Goal: Information Seeking & Learning: Learn about a topic

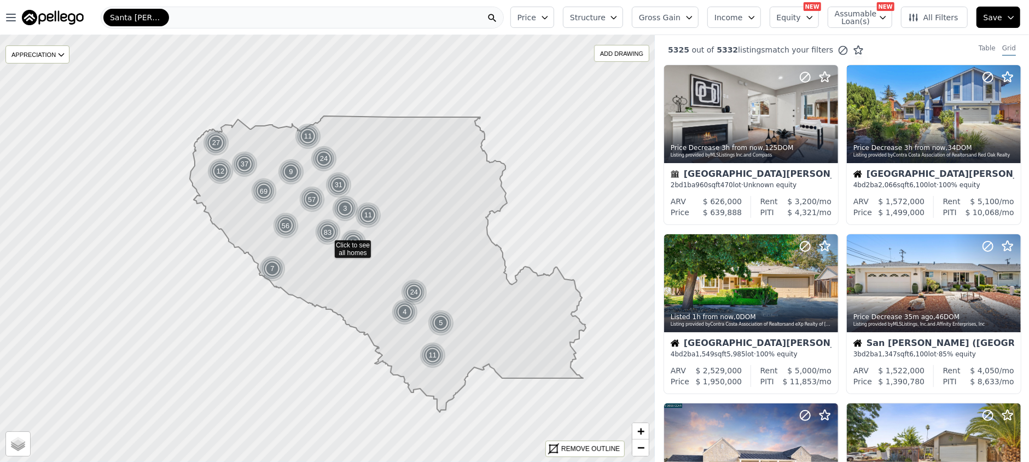
click at [743, 25] on button "Income" at bounding box center [734, 17] width 54 height 21
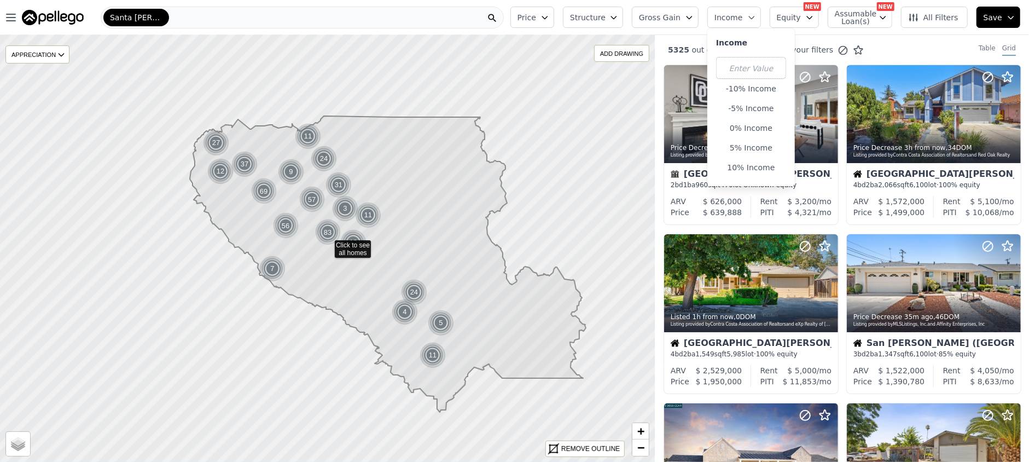
click at [689, 23] on button "Gross Gain" at bounding box center [665, 17] width 67 height 21
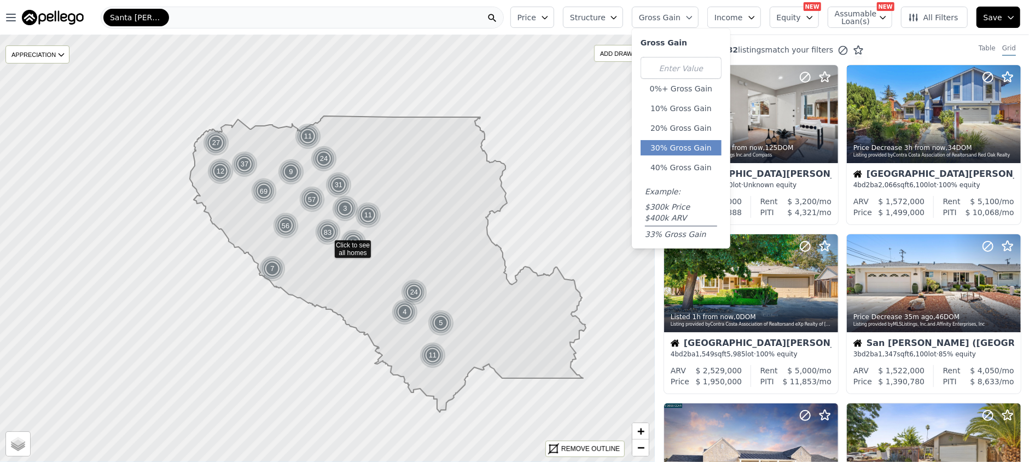
click at [692, 143] on button "30% Gross Gain" at bounding box center [680, 147] width 81 height 15
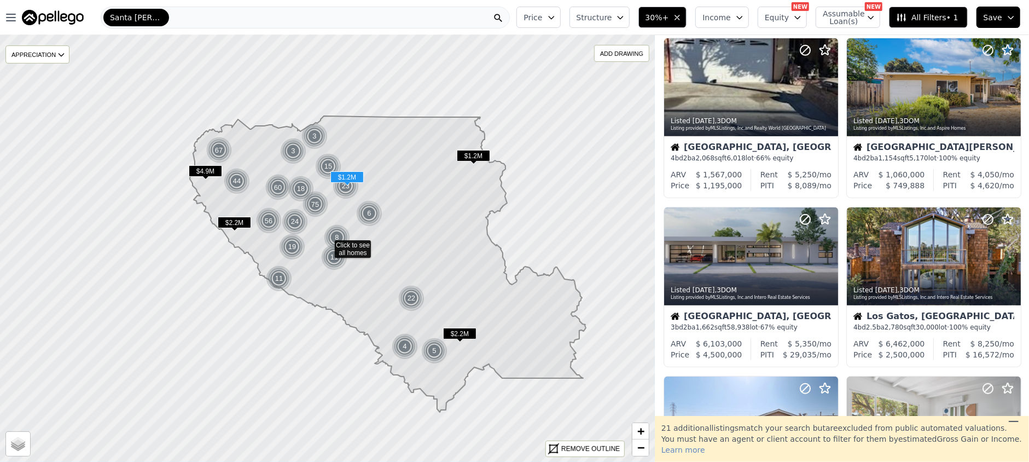
scroll to position [438, 0]
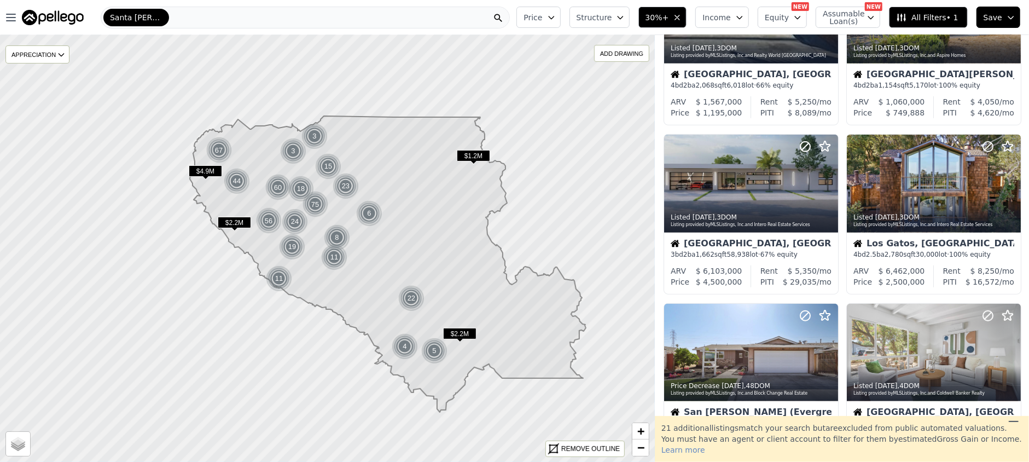
click at [611, 17] on span "Structure" at bounding box center [593, 17] width 35 height 11
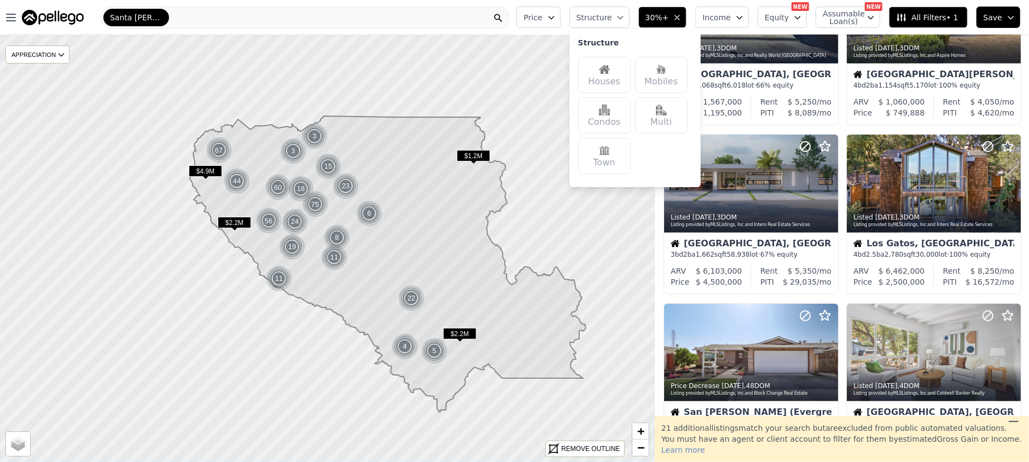
click at [610, 72] on div "Houses" at bounding box center [604, 75] width 53 height 36
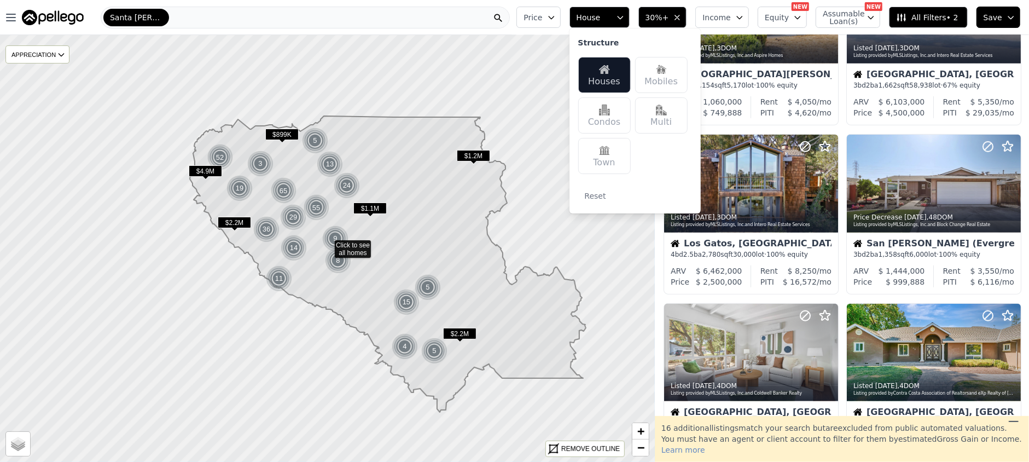
scroll to position [268, 0]
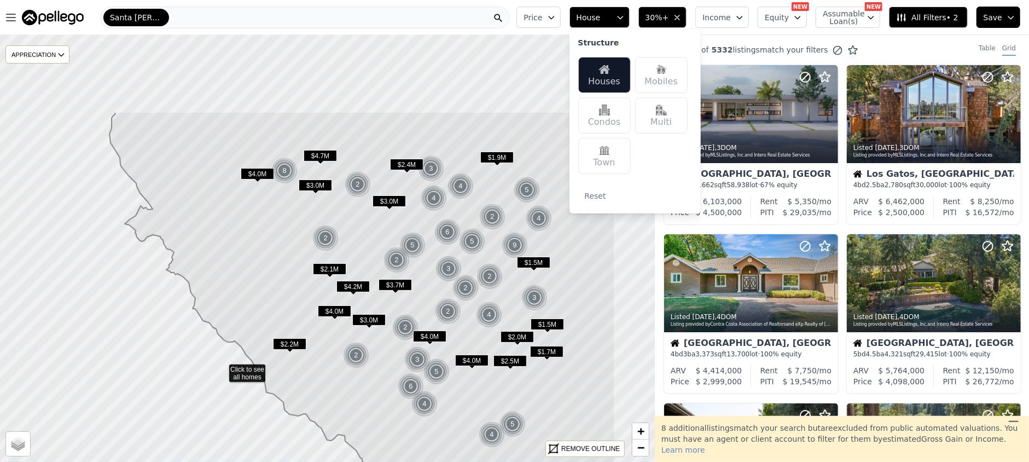
drag, startPoint x: 380, startPoint y: 144, endPoint x: 270, endPoint y: 266, distance: 164.2
click at [270, 266] on icon at bounding box center [361, 369] width 505 height 514
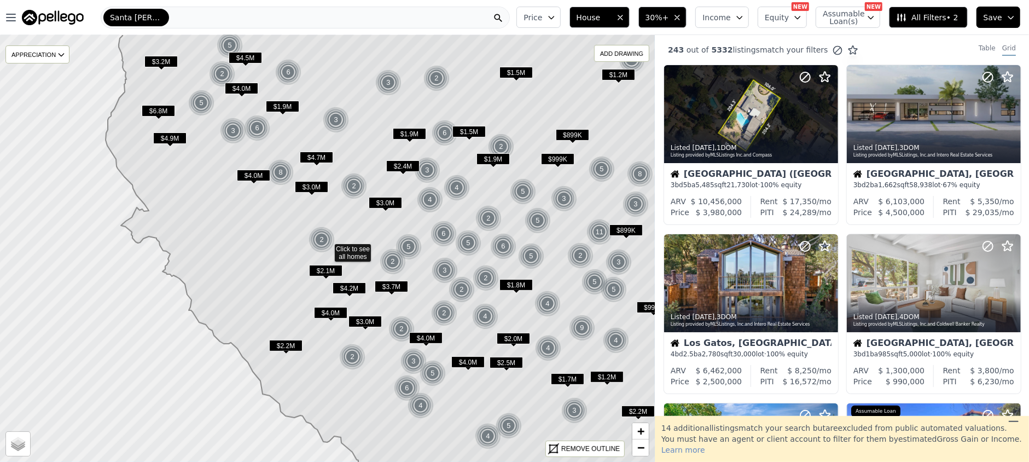
click at [946, 17] on span "All Filters • 2" at bounding box center [927, 17] width 62 height 11
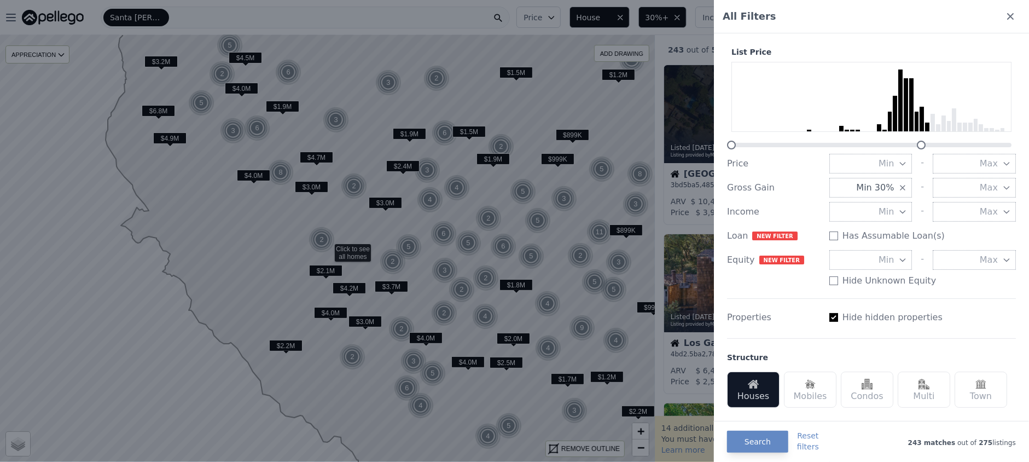
drag, startPoint x: 998, startPoint y: 141, endPoint x: 922, endPoint y: 141, distance: 76.6
click at [922, 141] on div at bounding box center [921, 145] width 9 height 9
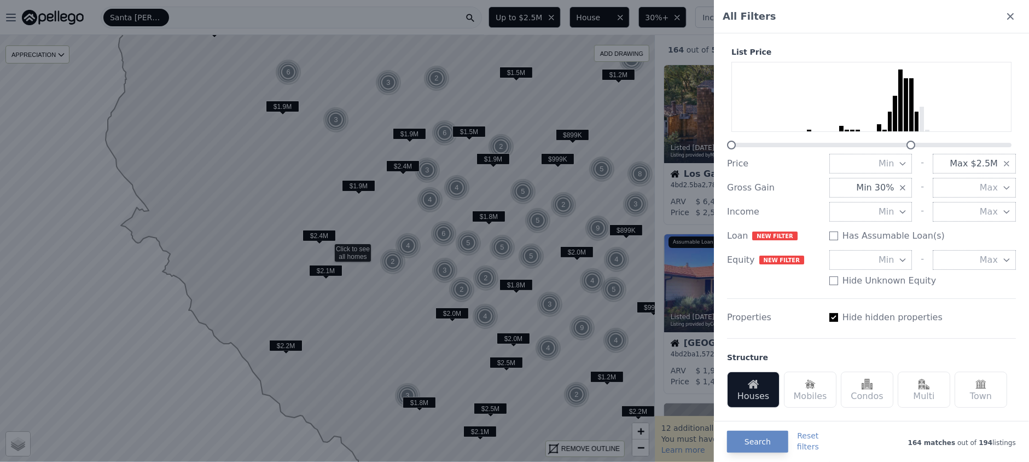
drag, startPoint x: 922, startPoint y: 144, endPoint x: 908, endPoint y: 144, distance: 13.1
click at [908, 144] on div at bounding box center [910, 145] width 9 height 9
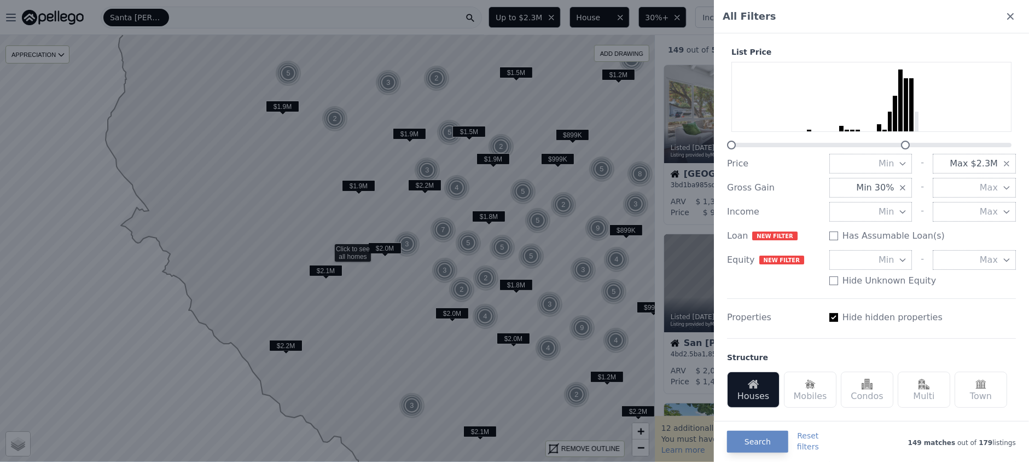
drag, startPoint x: 908, startPoint y: 141, endPoint x: 902, endPoint y: 143, distance: 5.9
click at [902, 143] on div at bounding box center [905, 145] width 9 height 9
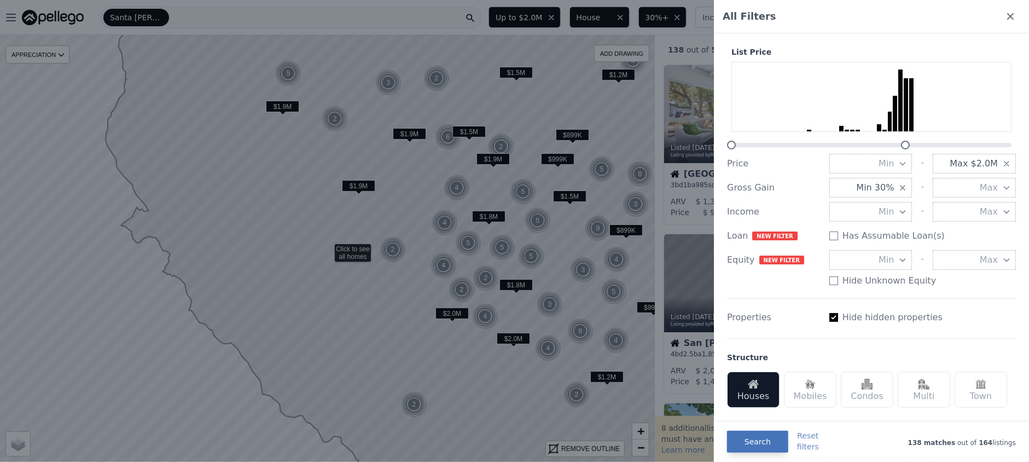
click at [750, 436] on button "Search" at bounding box center [757, 441] width 61 height 22
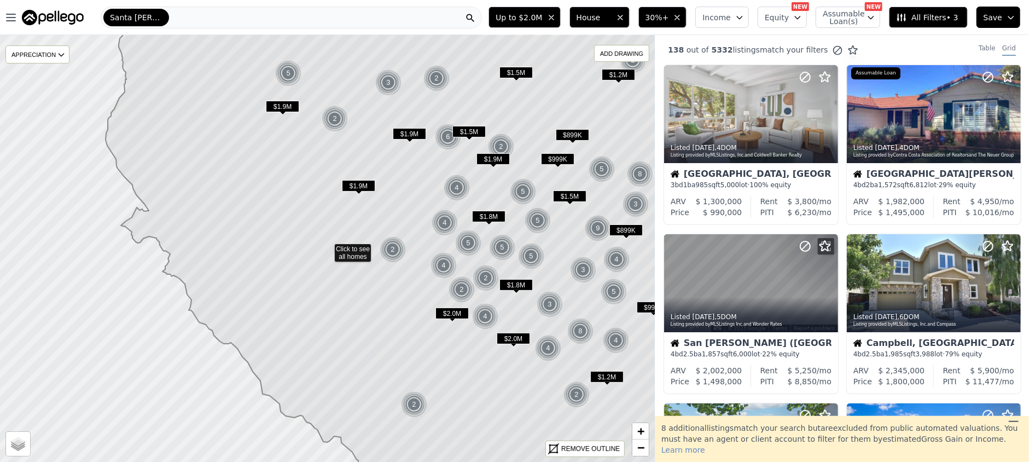
click at [945, 10] on button "All Filters • 3" at bounding box center [928, 17] width 78 height 21
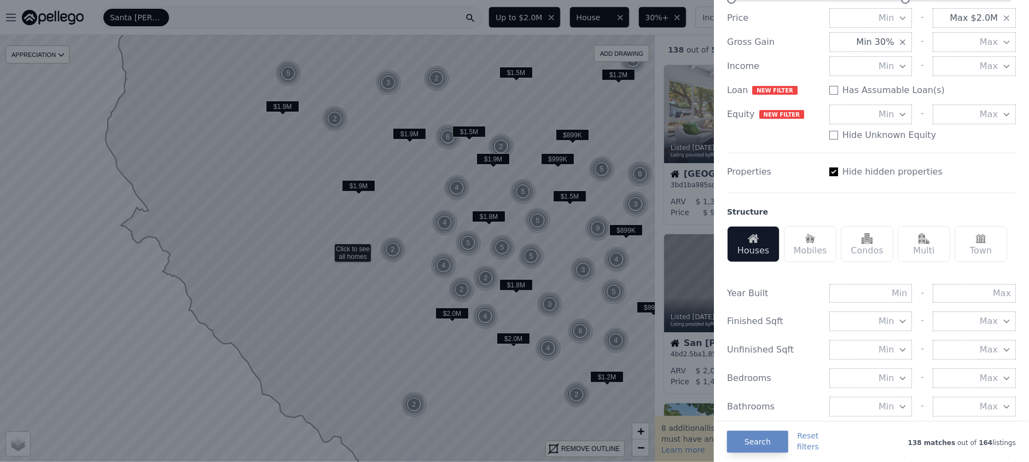
scroll to position [219, 0]
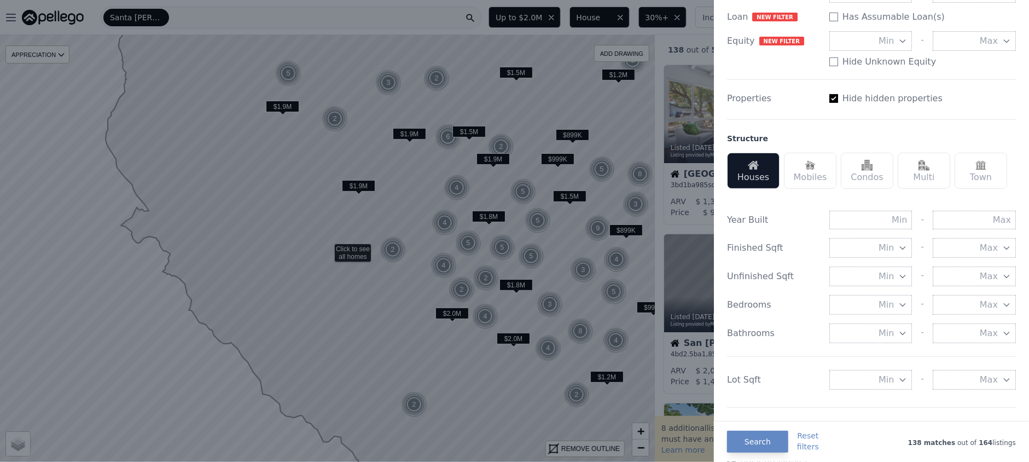
click at [883, 254] on span "Min" at bounding box center [885, 247] width 15 height 13
click at [863, 317] on button "1000 sqft" at bounding box center [870, 307] width 83 height 20
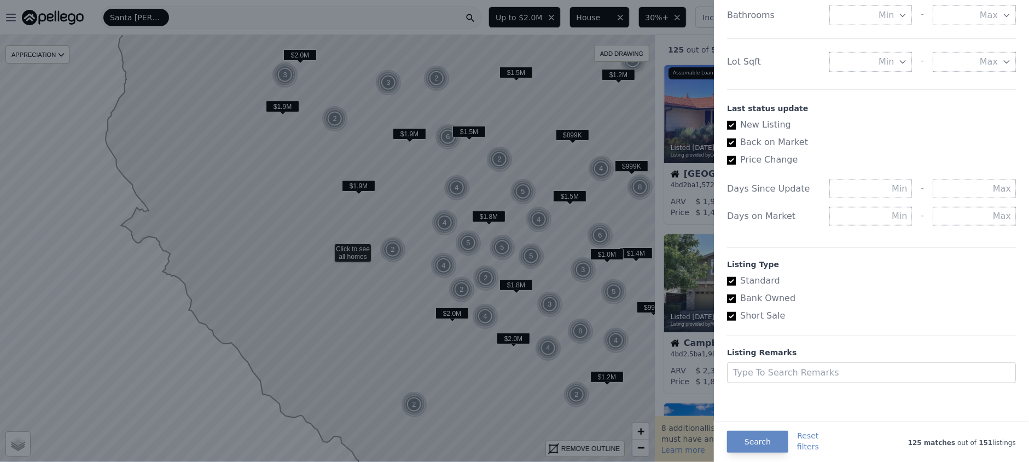
scroll to position [574, 0]
click at [972, 196] on input "text" at bounding box center [974, 188] width 83 height 19
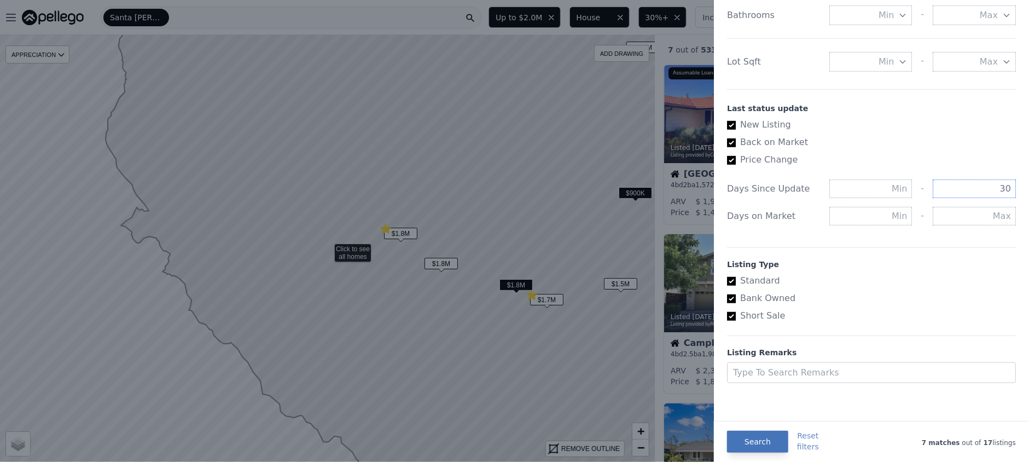
type input "30"
click at [763, 442] on button "Search" at bounding box center [757, 441] width 61 height 22
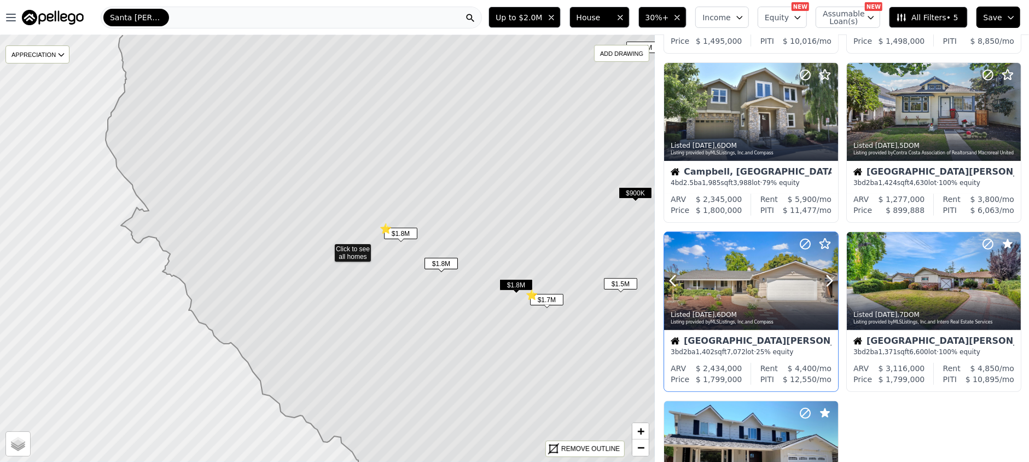
scroll to position [219, 0]
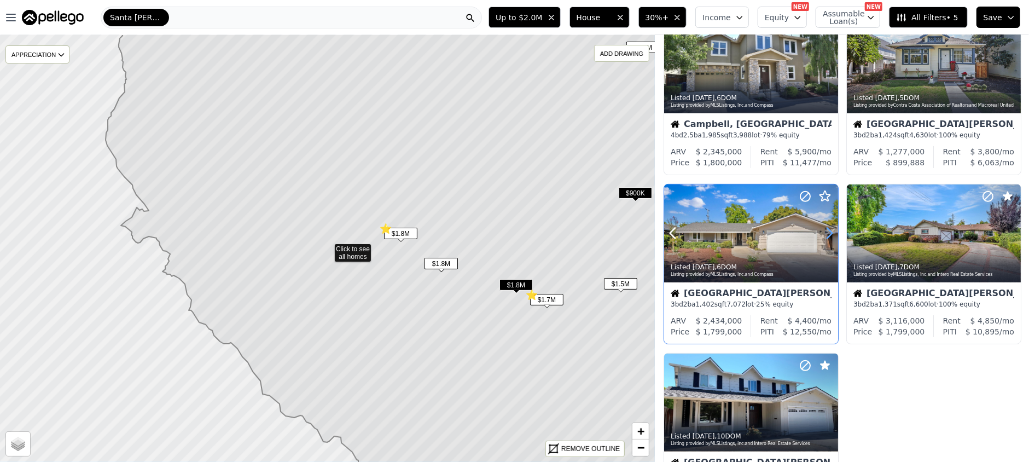
click at [825, 235] on icon at bounding box center [829, 233] width 18 height 18
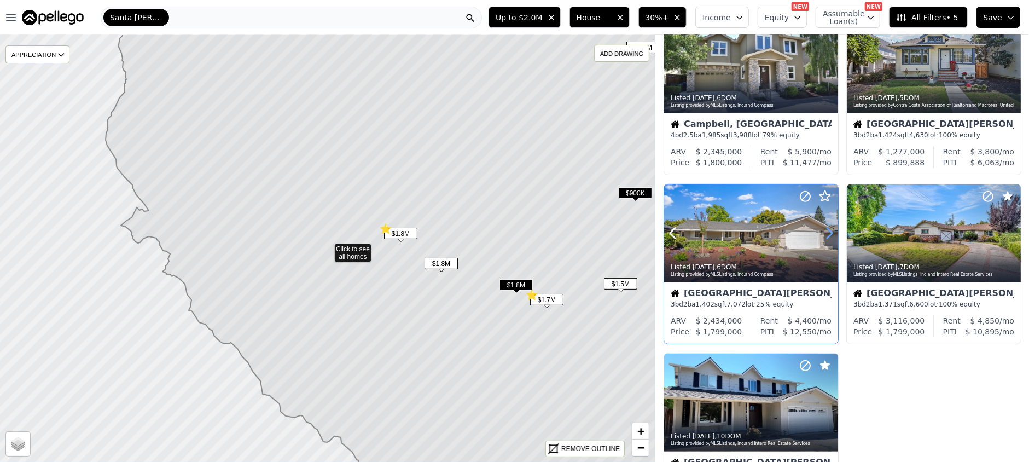
click at [825, 235] on icon at bounding box center [829, 233] width 18 height 18
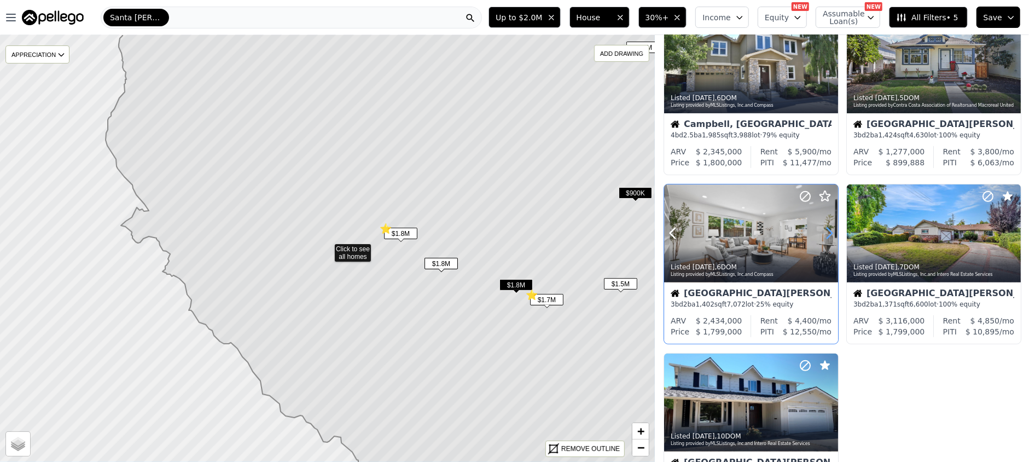
click at [825, 235] on icon at bounding box center [829, 233] width 18 height 18
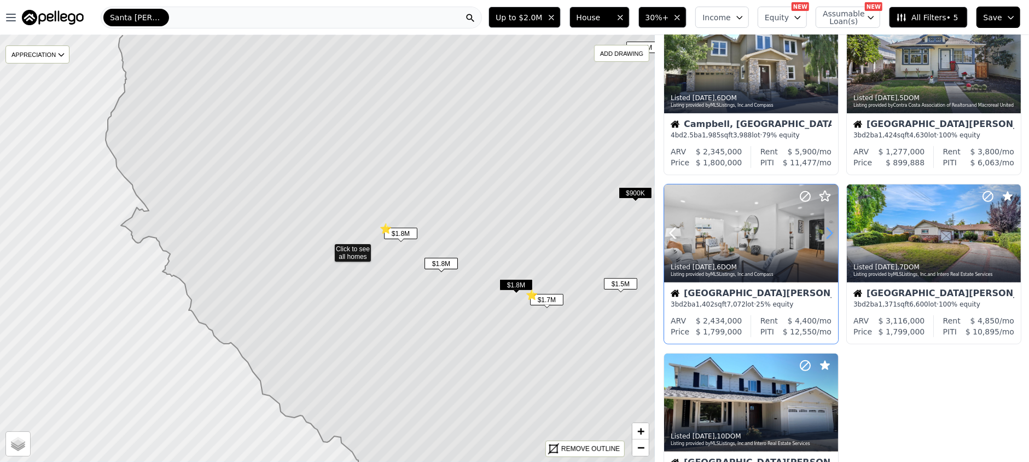
click at [825, 235] on icon at bounding box center [829, 233] width 18 height 18
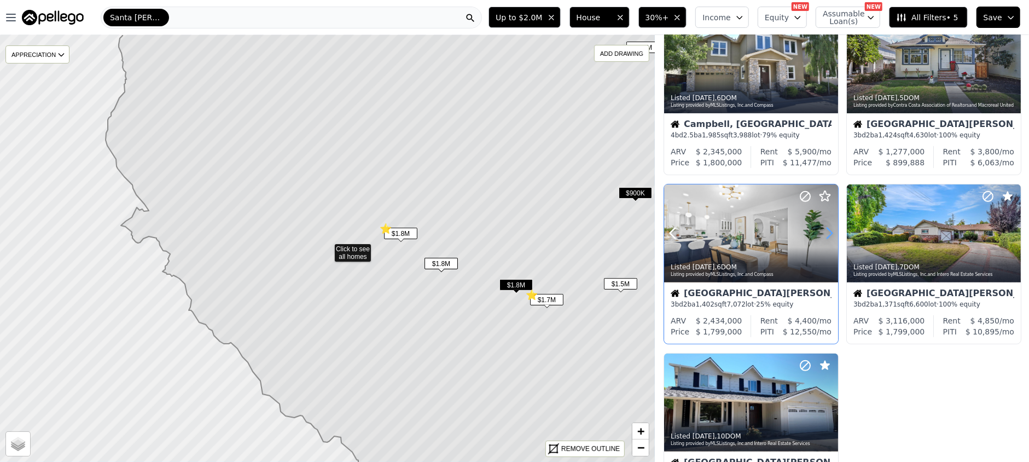
click at [825, 235] on icon at bounding box center [829, 233] width 18 height 18
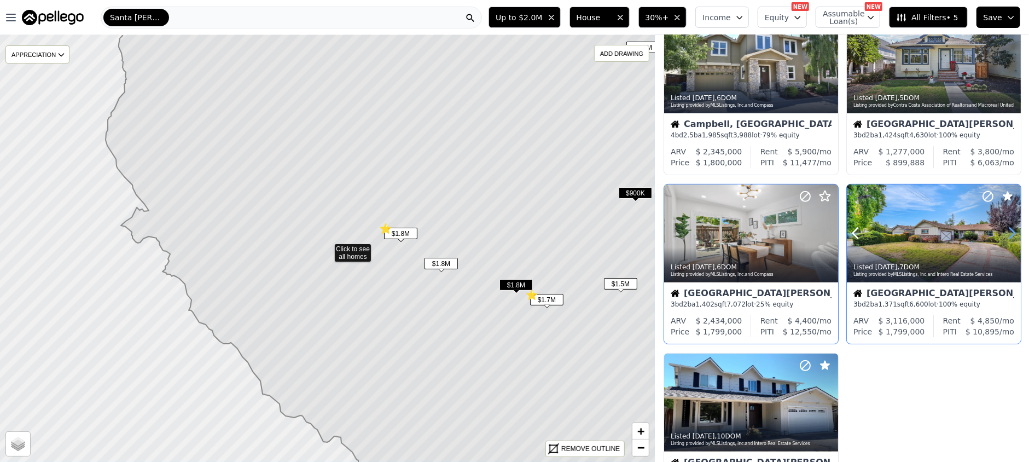
click at [1003, 234] on icon at bounding box center [1012, 233] width 18 height 18
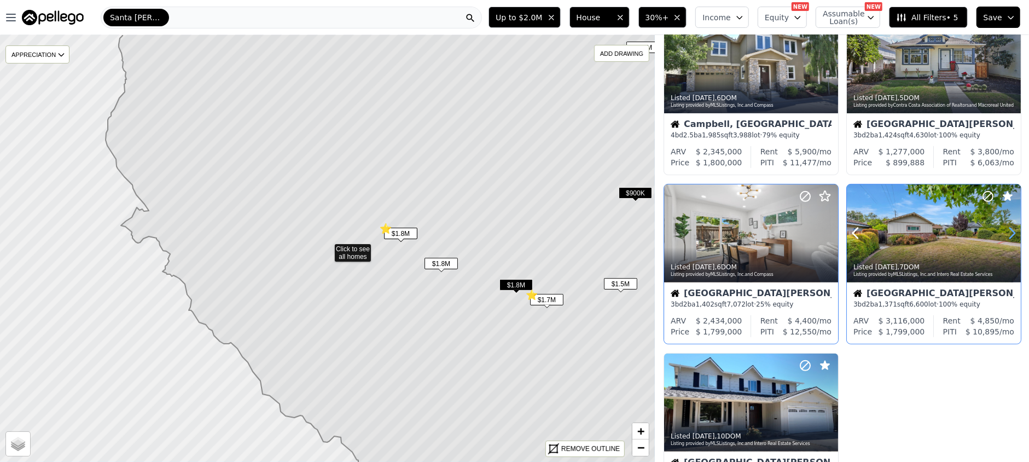
click at [1003, 234] on icon at bounding box center [1012, 233] width 18 height 18
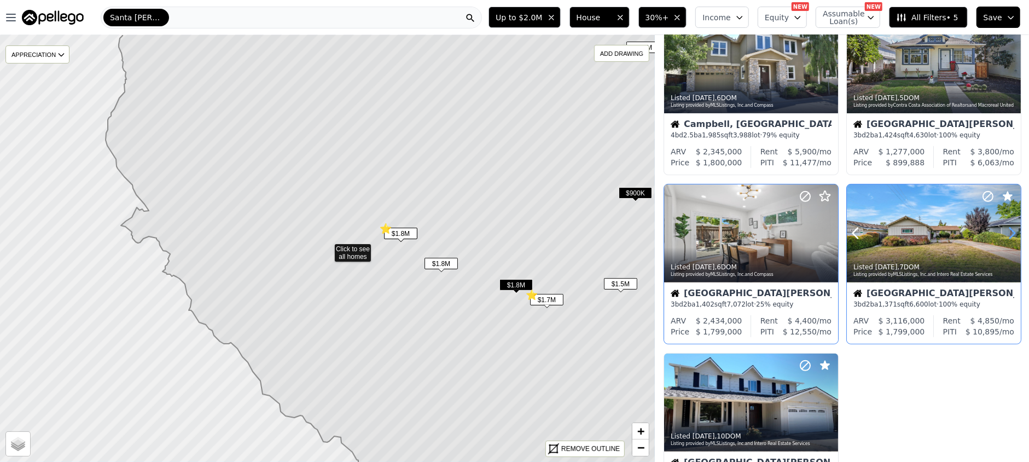
click at [1003, 234] on icon at bounding box center [1012, 233] width 18 height 18
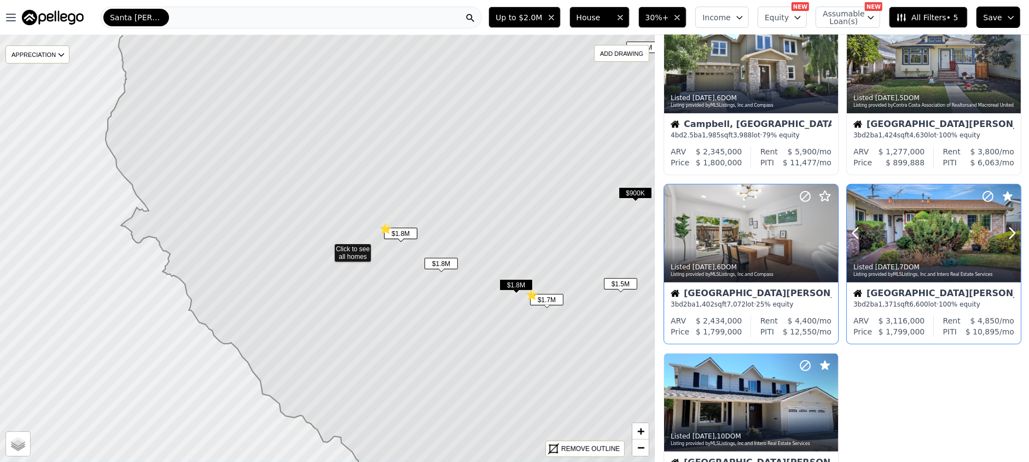
click at [915, 246] on div at bounding box center [934, 233] width 174 height 98
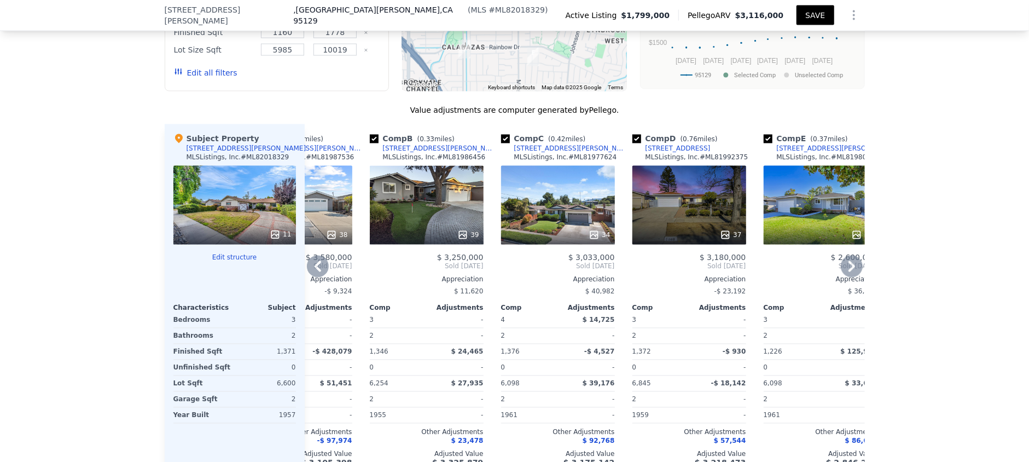
scroll to position [1236, 0]
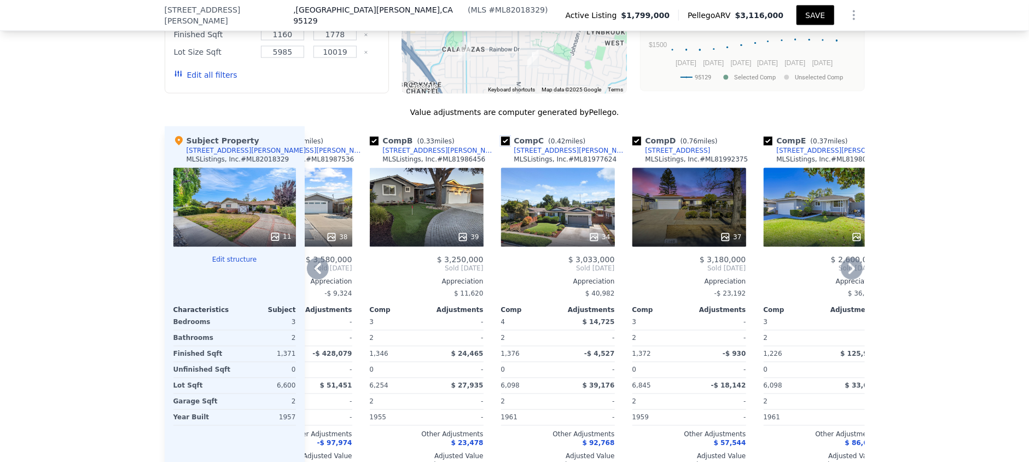
drag, startPoint x: 499, startPoint y: 142, endPoint x: 516, endPoint y: 171, distance: 33.3
click at [501, 141] on input "checkbox" at bounding box center [505, 141] width 9 height 9
checkbox input "false"
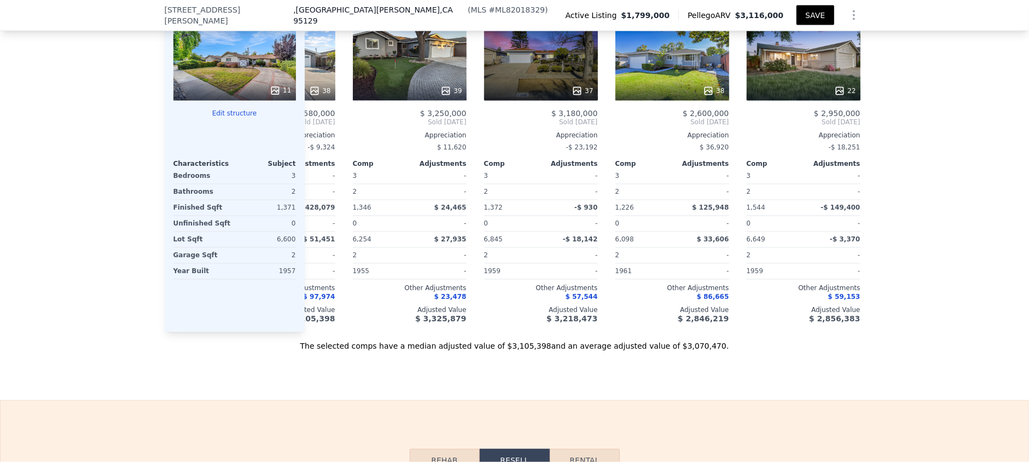
scroll to position [0, 97]
